Goal: Use online tool/utility: Utilize a website feature to perform a specific function

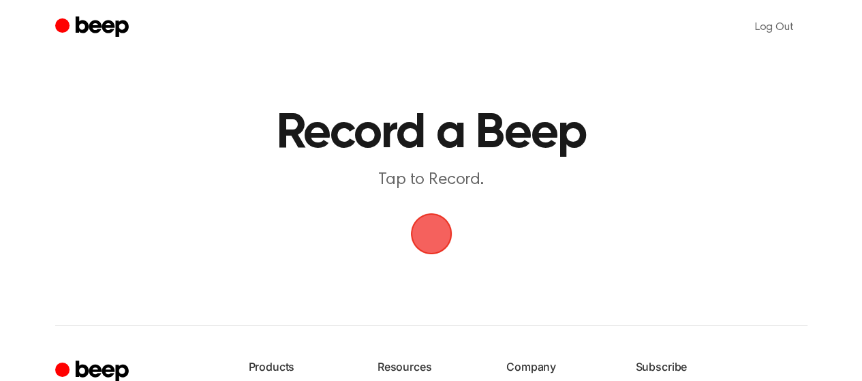
click at [422, 238] on span "button" at bounding box center [431, 234] width 44 height 44
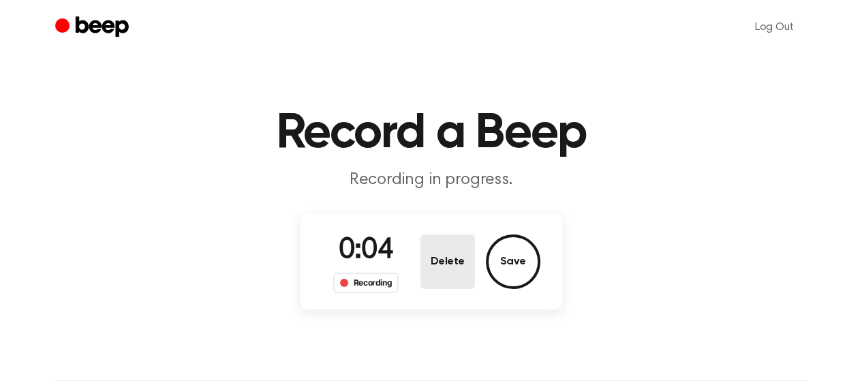
click at [451, 261] on button "Delete" at bounding box center [448, 262] width 55 height 55
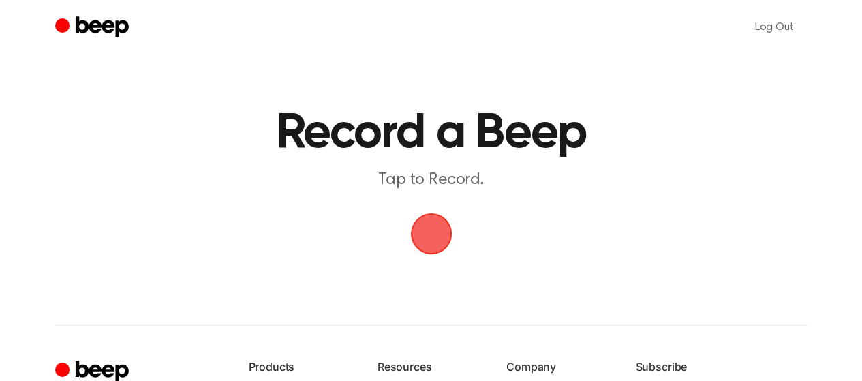
click at [432, 238] on span "button" at bounding box center [431, 234] width 44 height 44
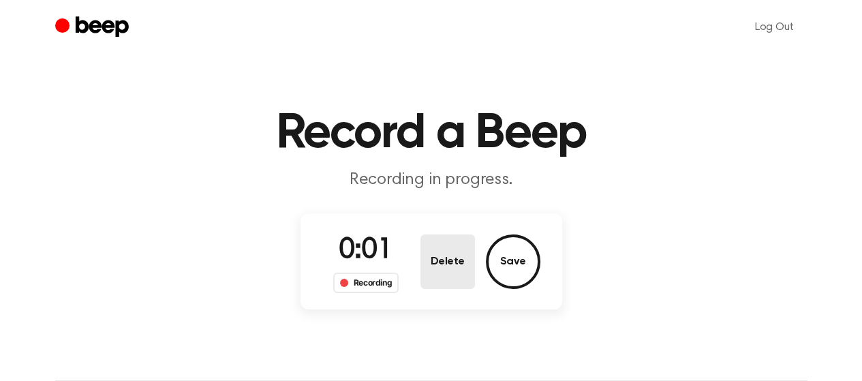
click at [454, 261] on button "Delete" at bounding box center [448, 262] width 55 height 55
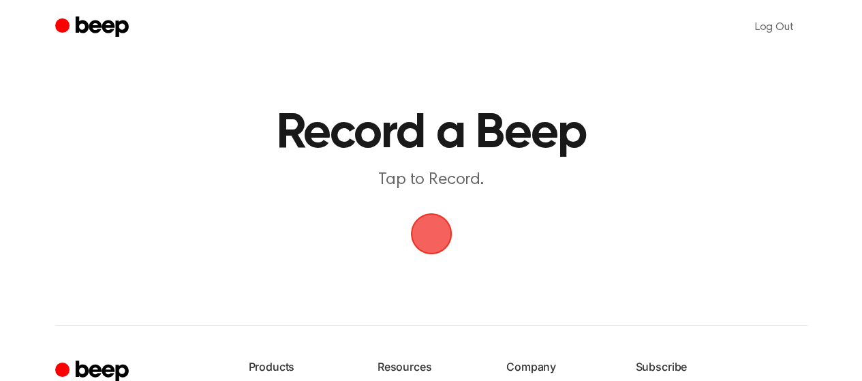
click at [449, 243] on span "button" at bounding box center [431, 233] width 49 height 49
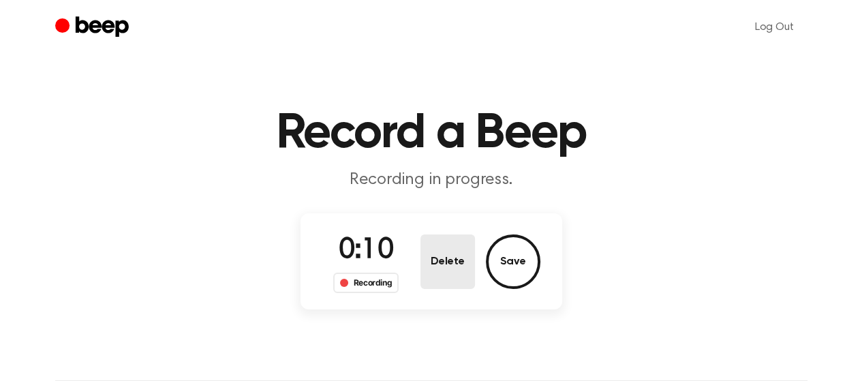
click at [448, 264] on button "Delete" at bounding box center [448, 262] width 55 height 55
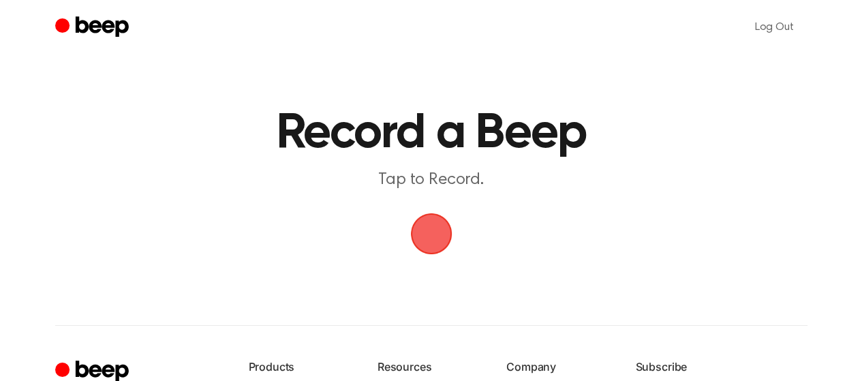
click at [444, 237] on span "button" at bounding box center [431, 234] width 42 height 42
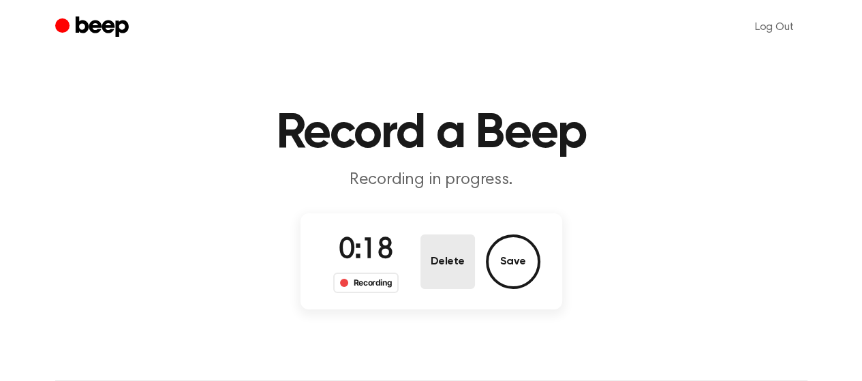
click at [460, 280] on button "Delete" at bounding box center [448, 262] width 55 height 55
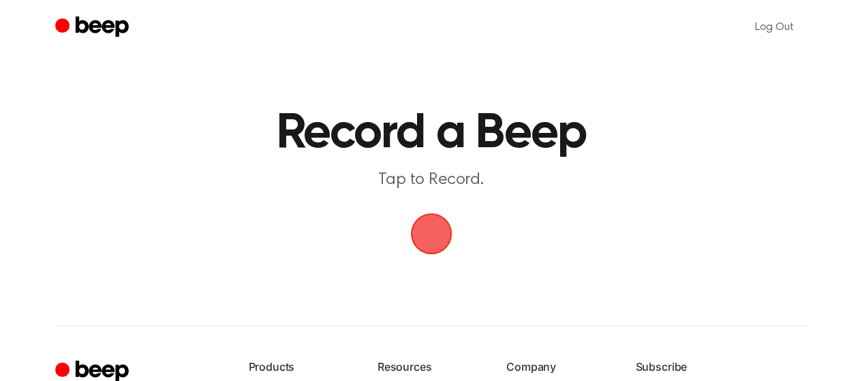
click at [449, 245] on span "button" at bounding box center [431, 234] width 42 height 42
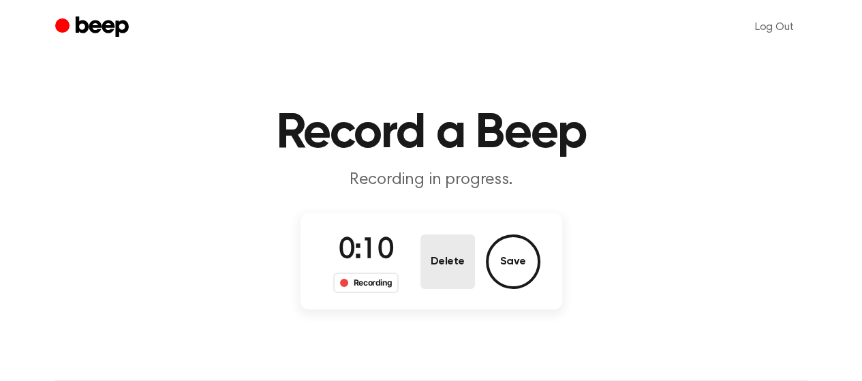
click at [460, 267] on button "Delete" at bounding box center [448, 262] width 55 height 55
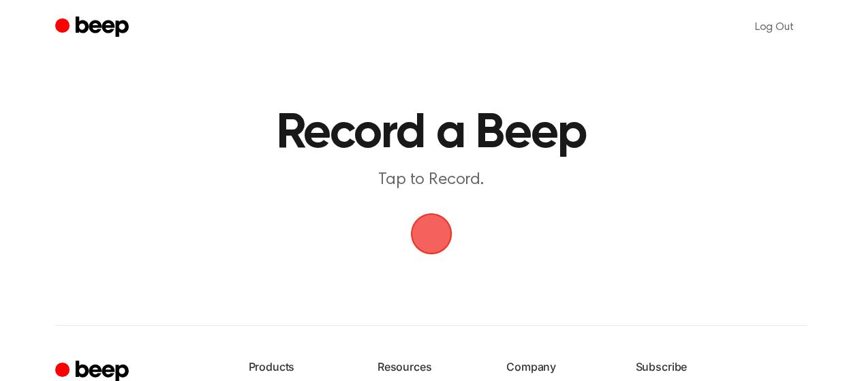
click at [439, 225] on span "button" at bounding box center [431, 234] width 38 height 38
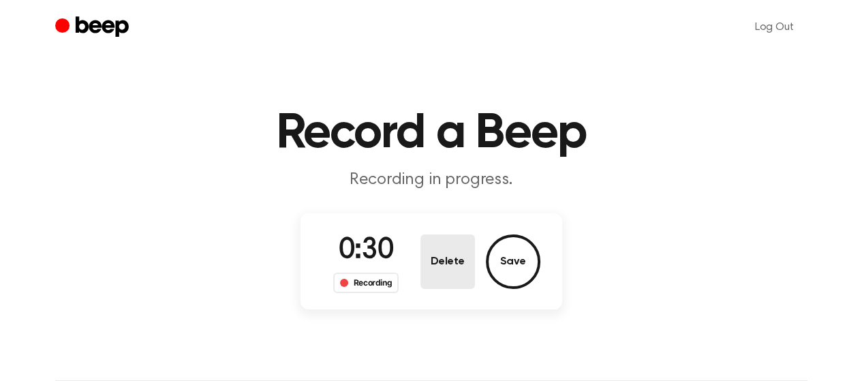
click at [439, 280] on button "Delete" at bounding box center [448, 262] width 55 height 55
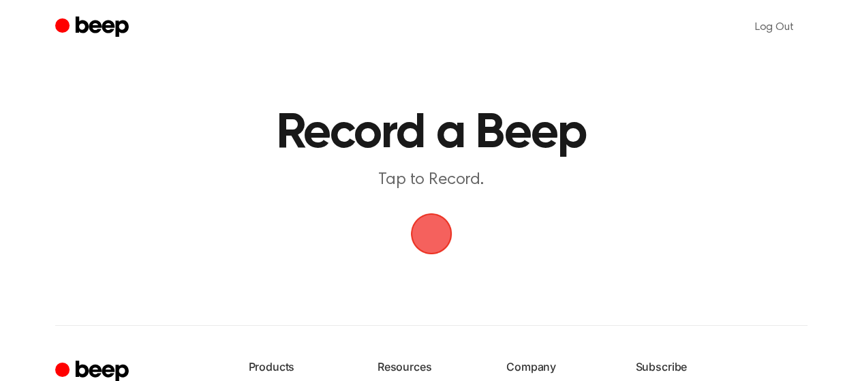
click at [449, 234] on span "button" at bounding box center [431, 234] width 46 height 46
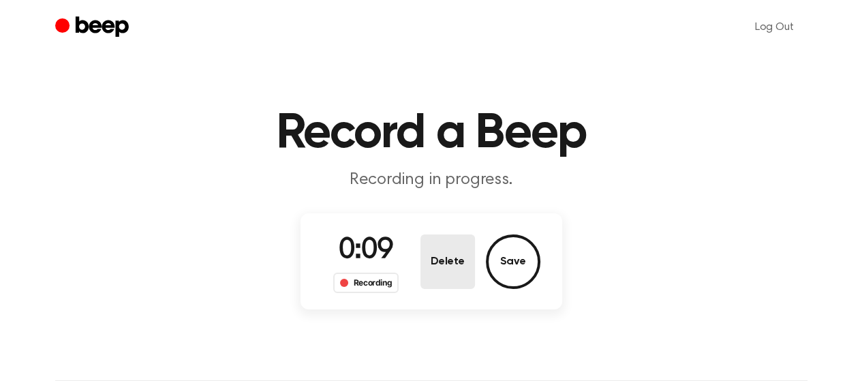
click at [436, 275] on button "Delete" at bounding box center [448, 262] width 55 height 55
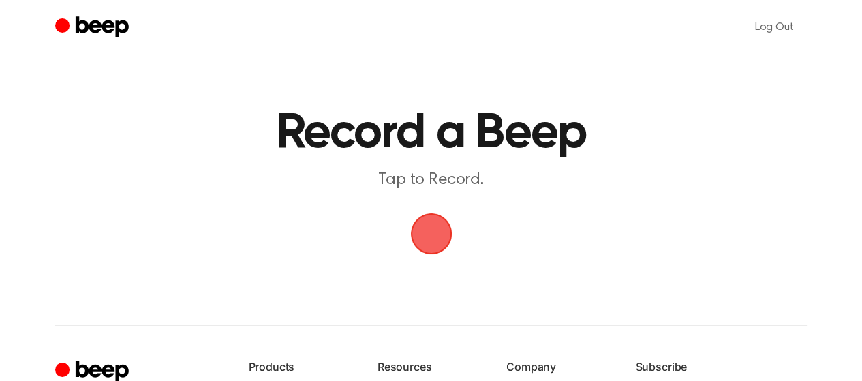
click at [431, 233] on span "button" at bounding box center [431, 234] width 44 height 44
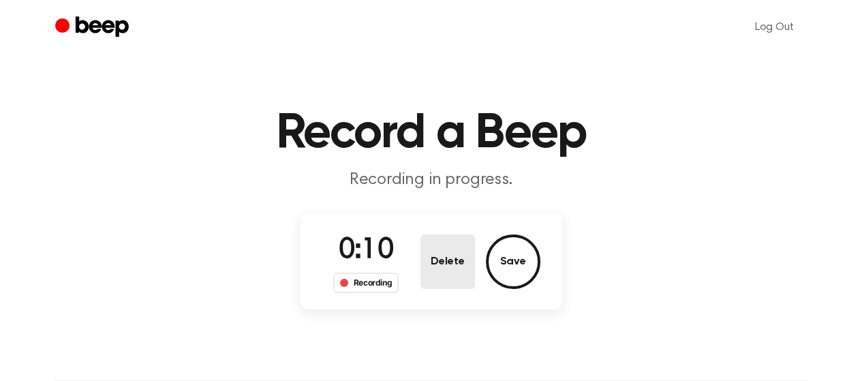
click at [455, 262] on button "Delete" at bounding box center [448, 262] width 55 height 55
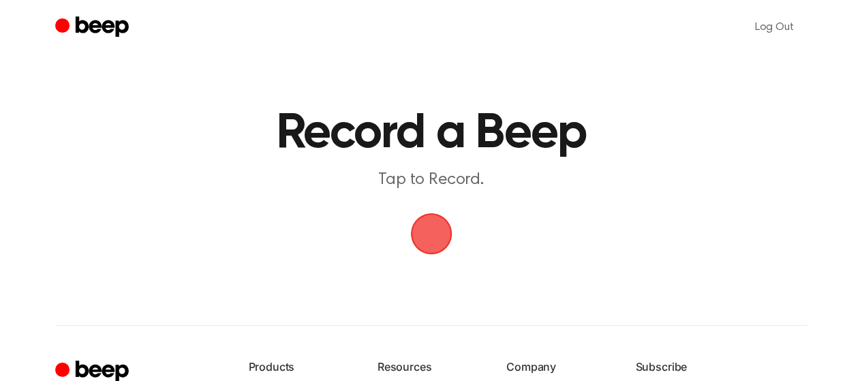
click at [444, 242] on span "button" at bounding box center [431, 234] width 42 height 42
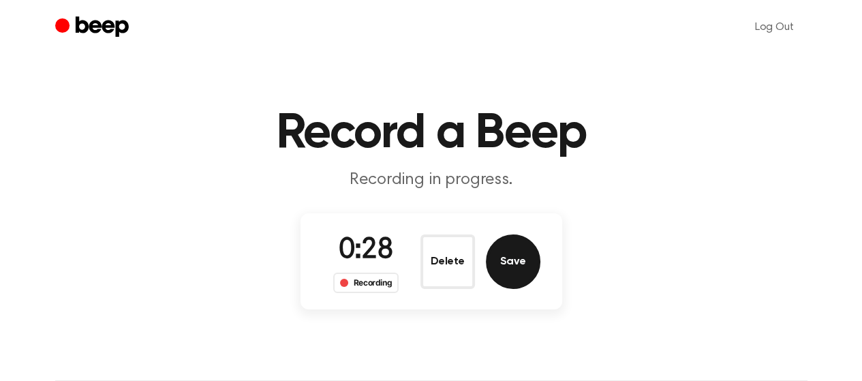
click at [503, 259] on button "Save" at bounding box center [513, 262] width 55 height 55
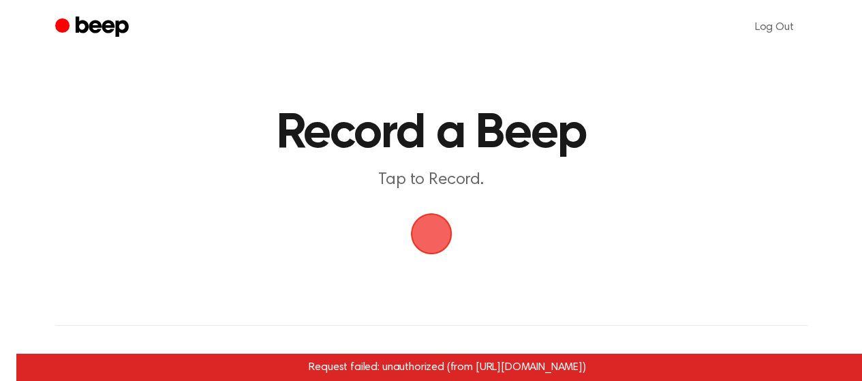
click at [434, 224] on span "button" at bounding box center [431, 234] width 55 height 55
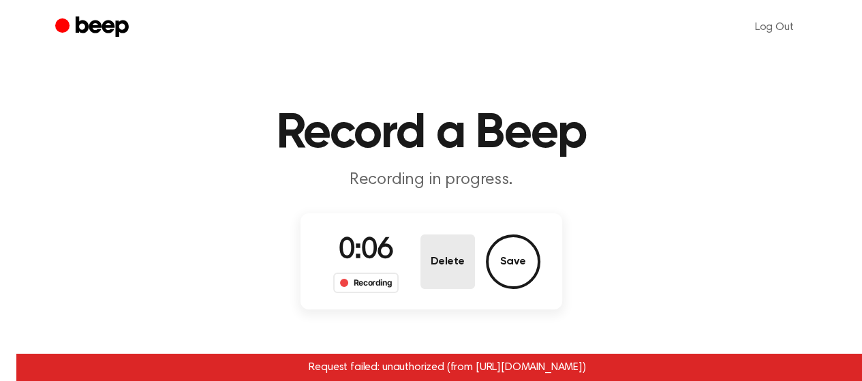
click at [458, 264] on button "Delete" at bounding box center [448, 262] width 55 height 55
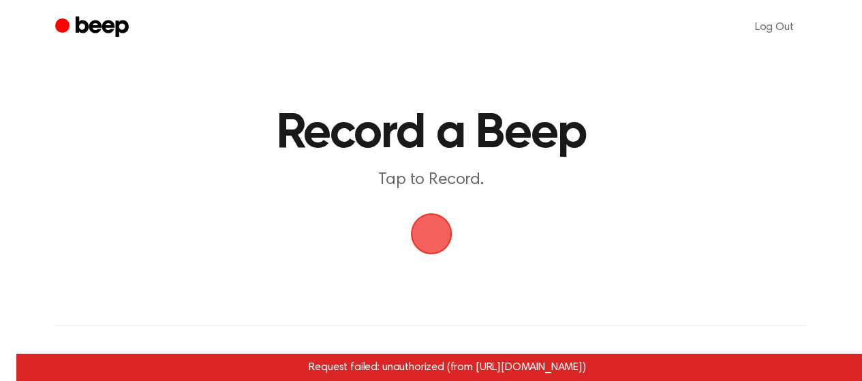
click at [451, 243] on span "button" at bounding box center [431, 234] width 42 height 42
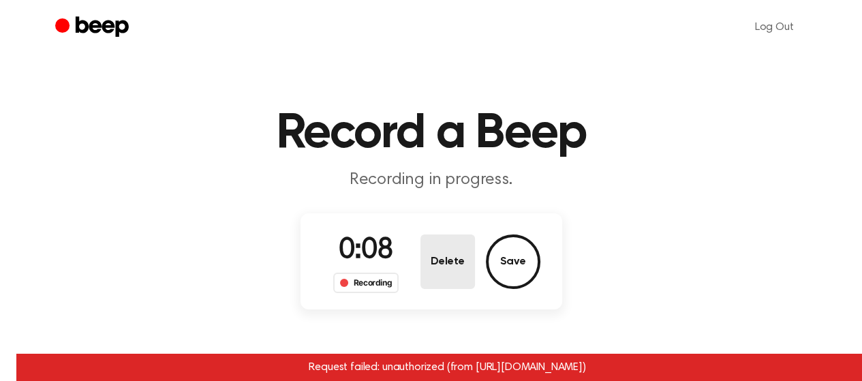
click at [431, 271] on button "Delete" at bounding box center [448, 262] width 55 height 55
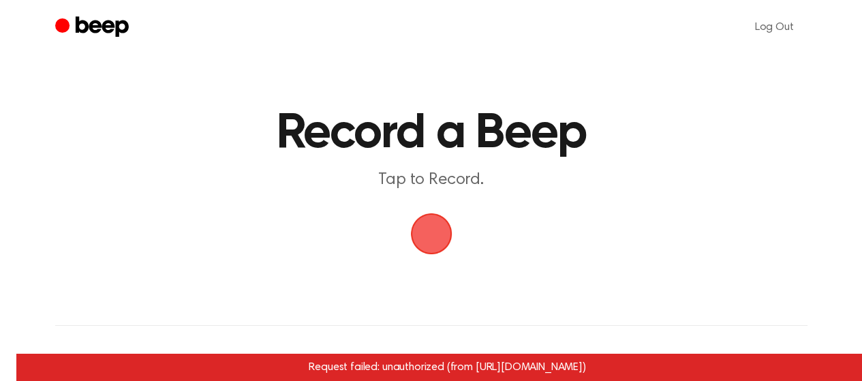
click at [431, 224] on span "button" at bounding box center [430, 233] width 57 height 57
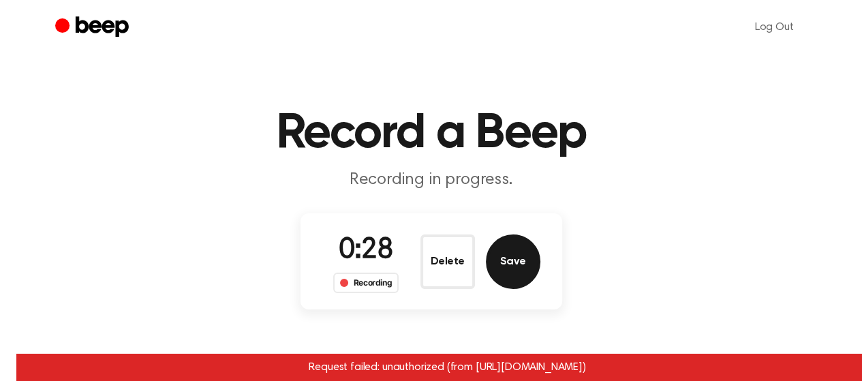
click at [509, 260] on button "Save" at bounding box center [513, 262] width 55 height 55
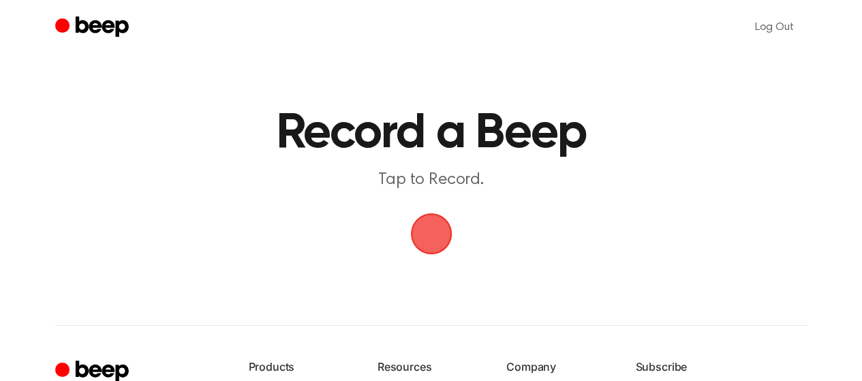
click at [443, 234] on span "button" at bounding box center [431, 234] width 46 height 46
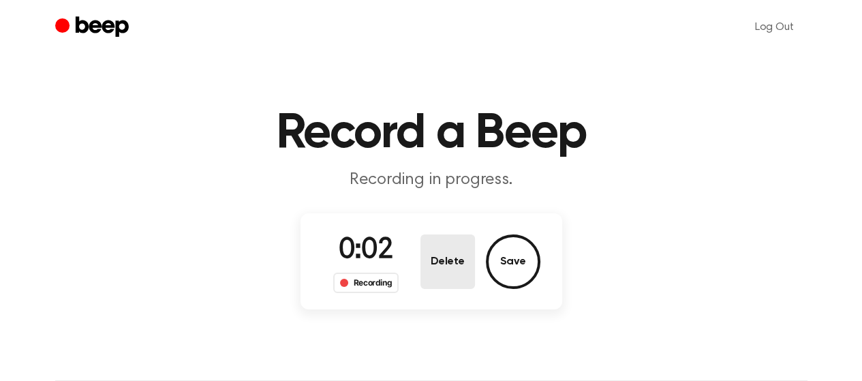
click at [458, 250] on button "Delete" at bounding box center [448, 262] width 55 height 55
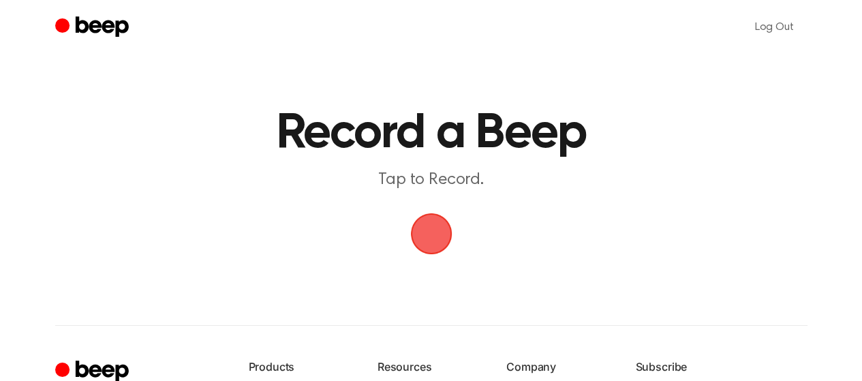
click at [436, 230] on span "button" at bounding box center [431, 234] width 38 height 38
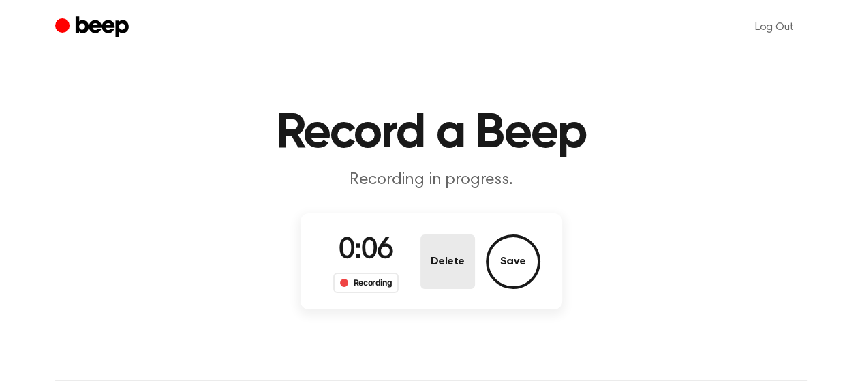
click at [447, 250] on button "Delete" at bounding box center [448, 262] width 55 height 55
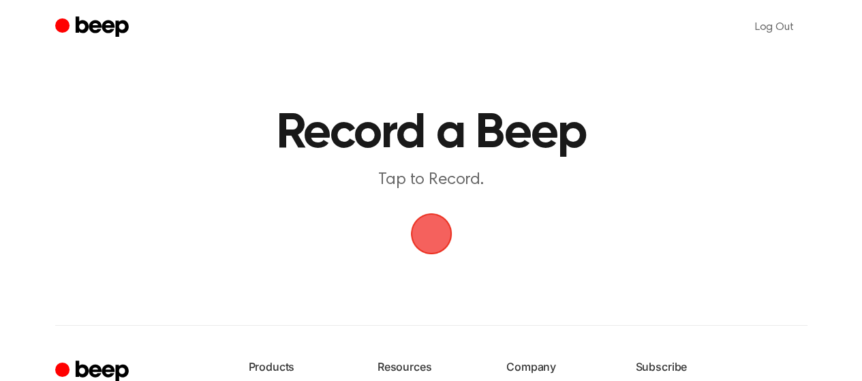
click at [431, 232] on span "button" at bounding box center [431, 234] width 38 height 38
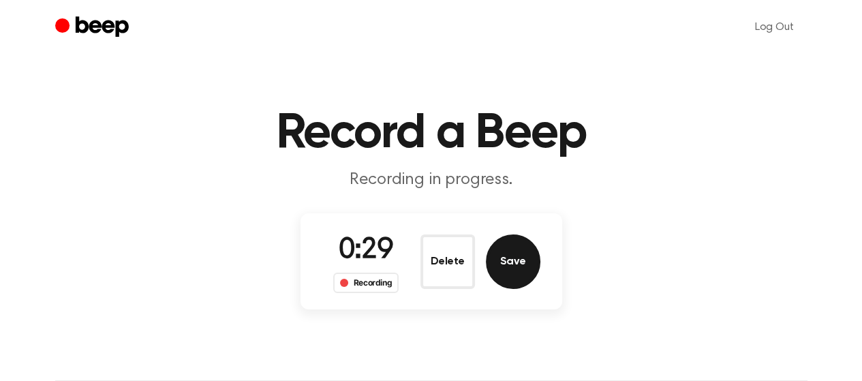
click at [494, 262] on button "Save" at bounding box center [513, 262] width 55 height 55
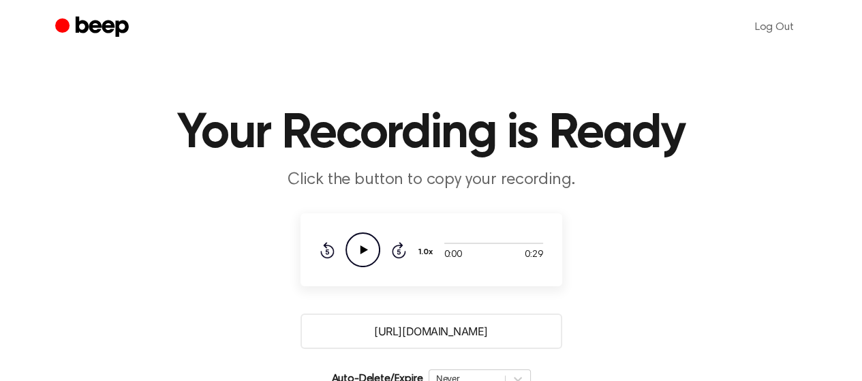
click at [373, 238] on icon "Play Audio" at bounding box center [363, 249] width 35 height 35
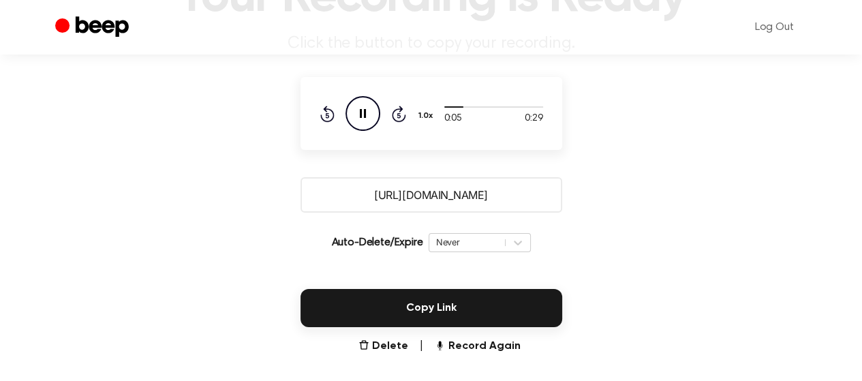
drag, startPoint x: 512, startPoint y: 189, endPoint x: 213, endPoint y: 185, distance: 299.3
click at [213, 185] on main "Your Recording is Ready Click the button to copy your recording. 0:05 0:29 Your…" at bounding box center [431, 115] width 862 height 502
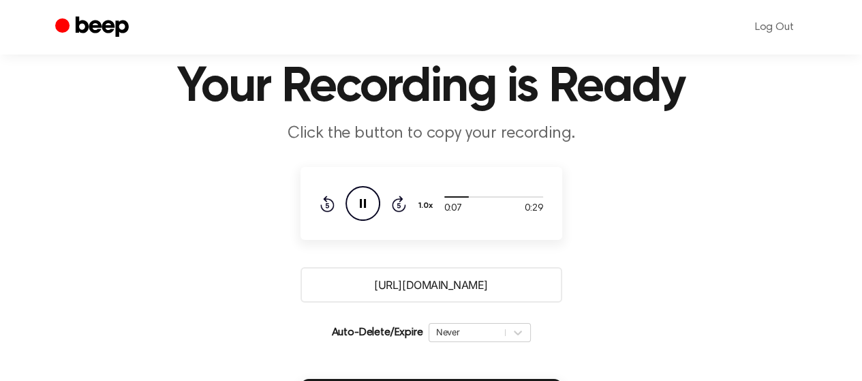
scroll to position [0, 0]
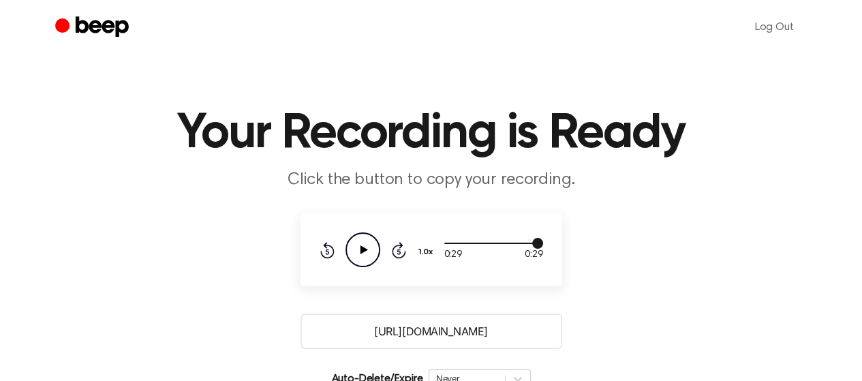
click at [522, 242] on div at bounding box center [493, 242] width 99 height 11
click at [363, 251] on icon at bounding box center [363, 249] width 7 height 9
drag, startPoint x: 524, startPoint y: 242, endPoint x: 507, endPoint y: 245, distance: 17.4
click at [507, 245] on div at bounding box center [493, 242] width 99 height 11
